Goal: Task Accomplishment & Management: Use online tool/utility

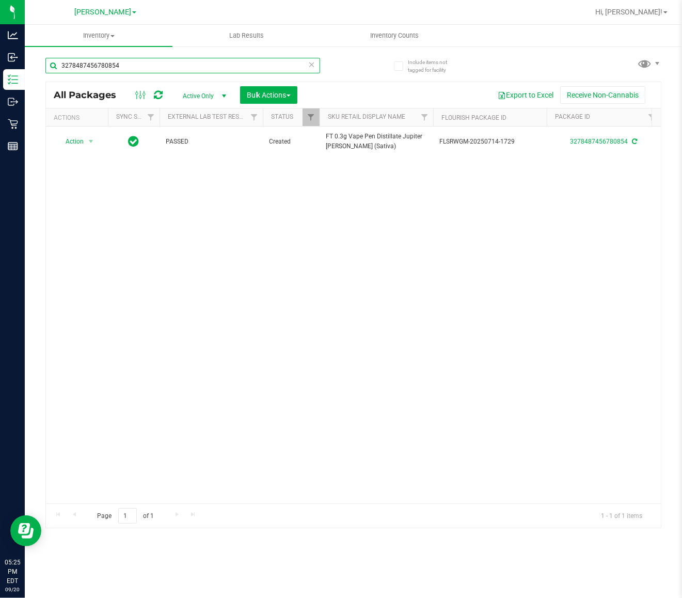
drag, startPoint x: 238, startPoint y: 72, endPoint x: -10, endPoint y: 72, distance: 248.2
click at [0, 72] on html "Analytics Inbound Inventory Outbound Retail Reports 05:25 PM EDT [DATE] 09/20 […" at bounding box center [341, 299] width 682 height 598
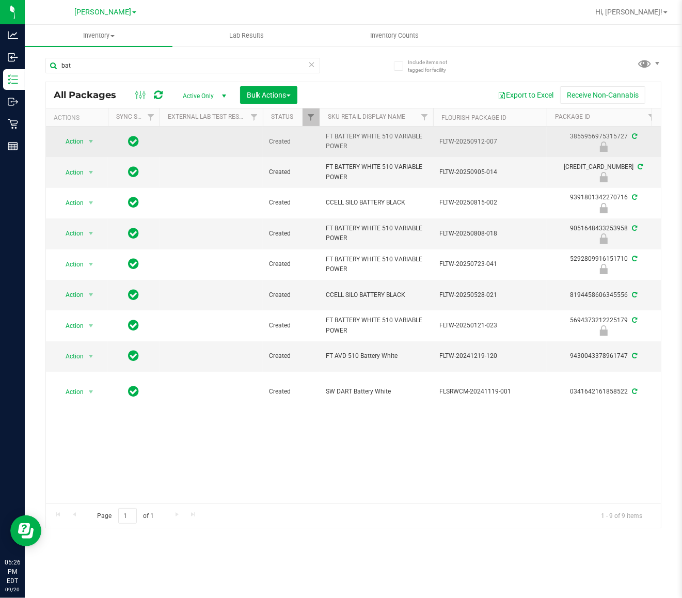
drag, startPoint x: 365, startPoint y: 151, endPoint x: 321, endPoint y: 136, distance: 47.3
click at [321, 136] on td "FT BATTERY WHITE 510 VARIABLE POWER" at bounding box center [376, 141] width 114 height 30
copy span "FT BATTERY WHITE 510 VARIABLE POWER"
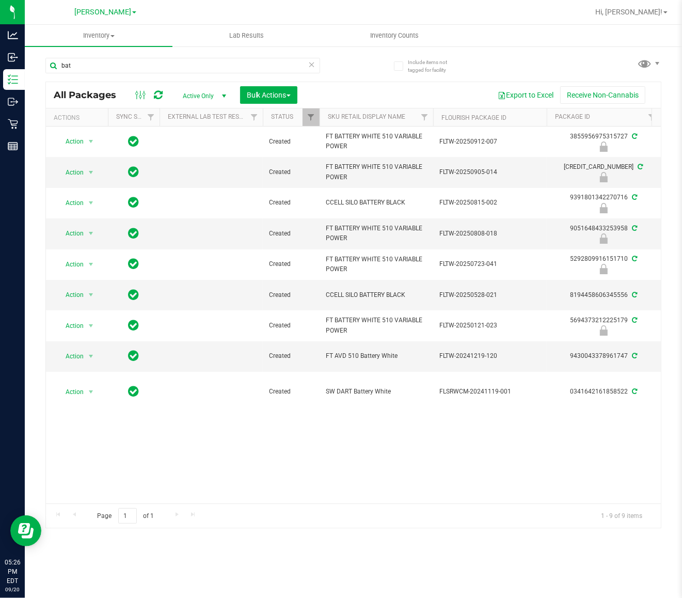
click at [194, 56] on div "bat" at bounding box center [199, 65] width 308 height 33
drag, startPoint x: 194, startPoint y: 59, endPoint x: 24, endPoint y: 63, distance: 169.3
click at [26, 62] on div "Include items not tagged for facility bat All Packages Active Only Active Only …" at bounding box center [353, 202] width 657 height 315
paste input "FT BATTERY WHITE 510 VARIABLE POWER"
type input "FT BATTERY WHITE 510 VARIABLE POWER"
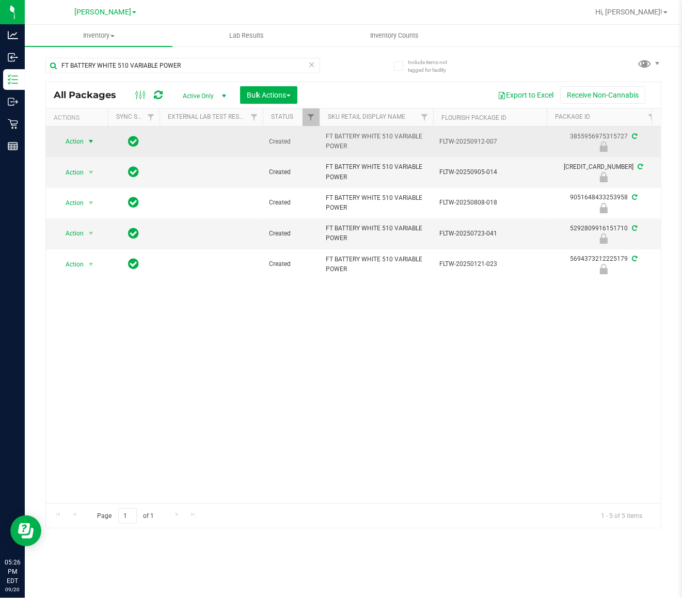
click at [65, 146] on span "Action" at bounding box center [70, 141] width 28 height 14
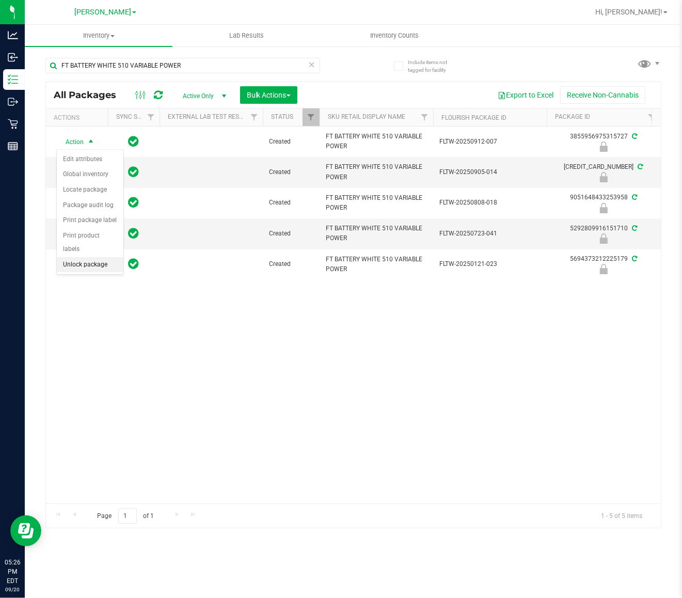
click at [88, 257] on li "Unlock package" at bounding box center [90, 264] width 67 height 15
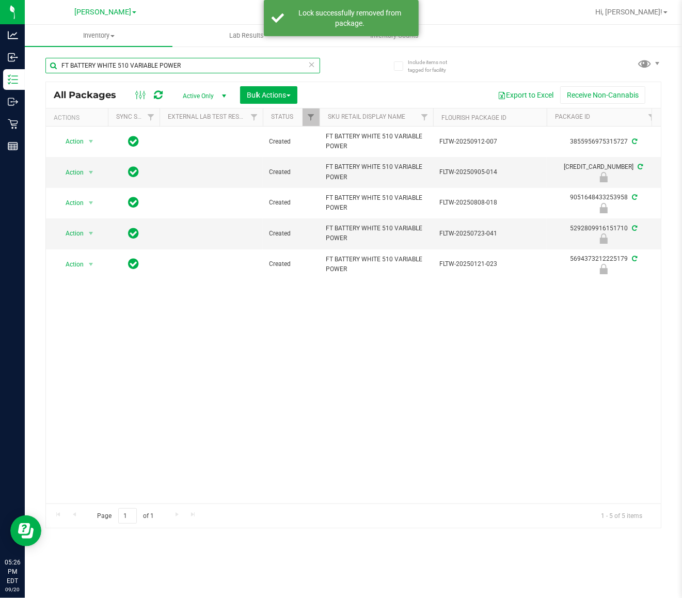
drag, startPoint x: 223, startPoint y: 65, endPoint x: -10, endPoint y: 63, distance: 233.3
click at [0, 63] on html "Analytics Inbound Inventory Outbound Retail Reports 05:26 PM EDT [DATE] 09/20 […" at bounding box center [341, 299] width 682 height 598
type input "1992285-082025"
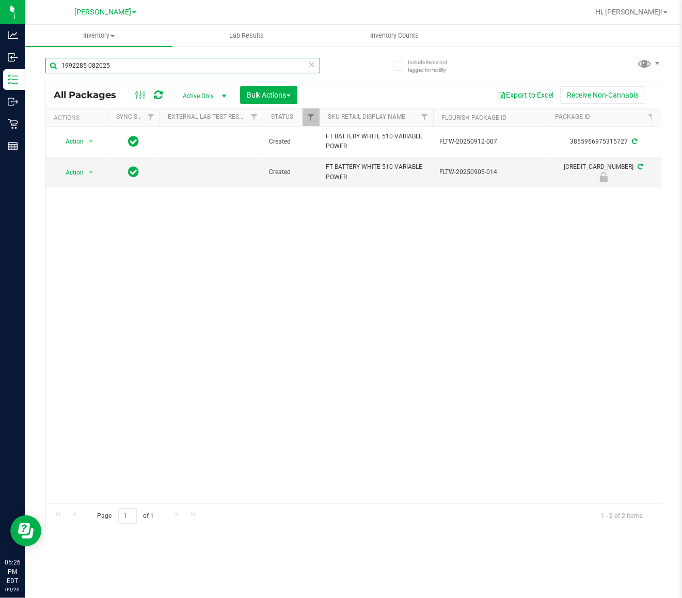
click at [0, 70] on html "Analytics Inbound Inventory Outbound Retail Reports 05:26 PM EDT [DATE] 09/20 […" at bounding box center [341, 299] width 682 height 598
